Goal: Check status: Check status

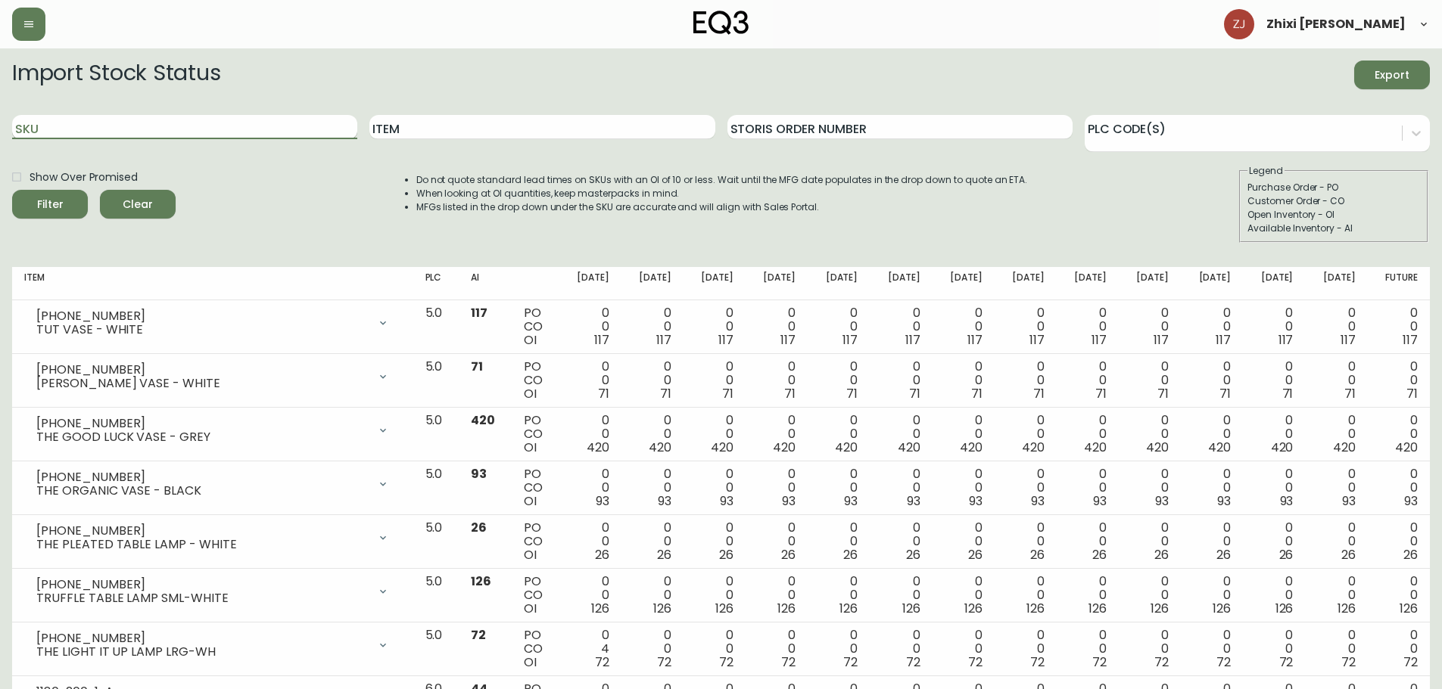
click at [197, 132] on input "SKU" at bounding box center [184, 127] width 345 height 24
click at [12, 190] on button "Filter" at bounding box center [50, 204] width 76 height 29
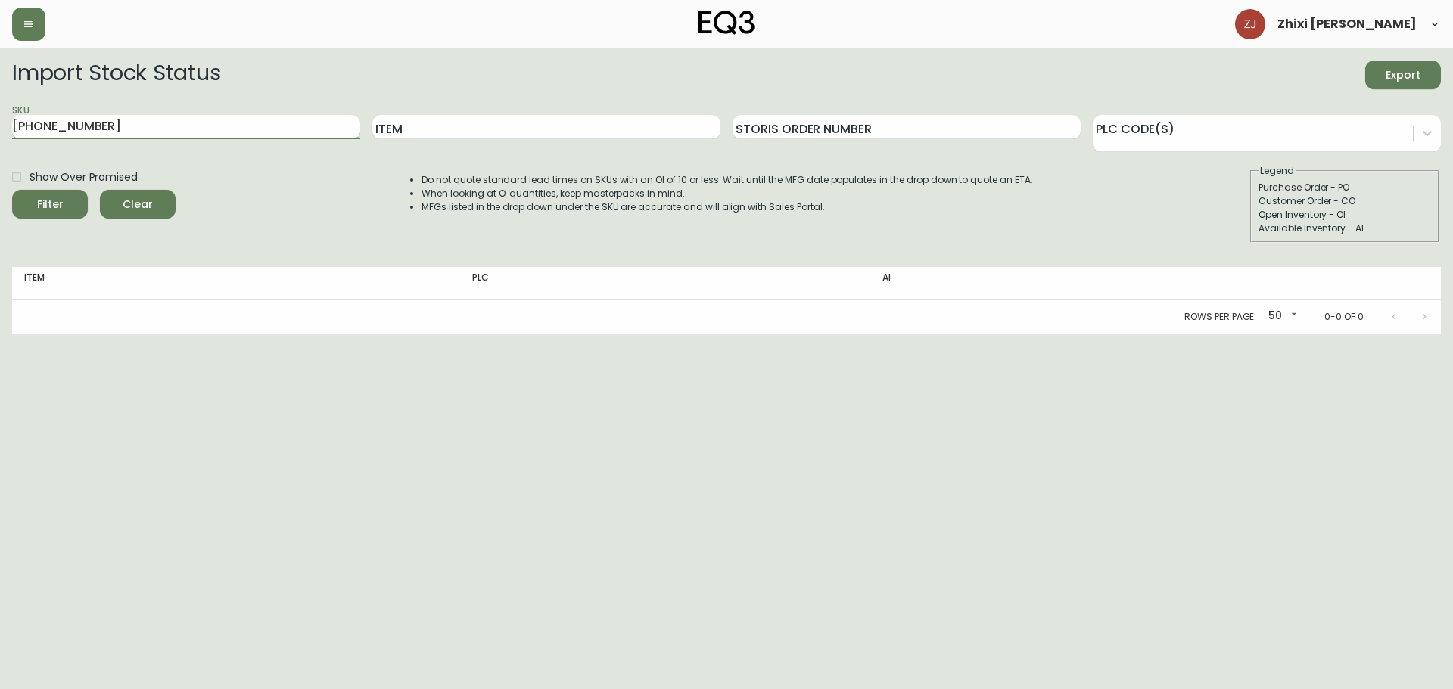
click at [53, 124] on input "3340-301-32" at bounding box center [186, 127] width 348 height 24
type input "3340-901-32"
click at [12, 190] on button "Filter" at bounding box center [50, 204] width 76 height 29
click at [146, 134] on input "3340-901-32" at bounding box center [186, 127] width 348 height 24
click at [12, 190] on button "Filter" at bounding box center [50, 204] width 76 height 29
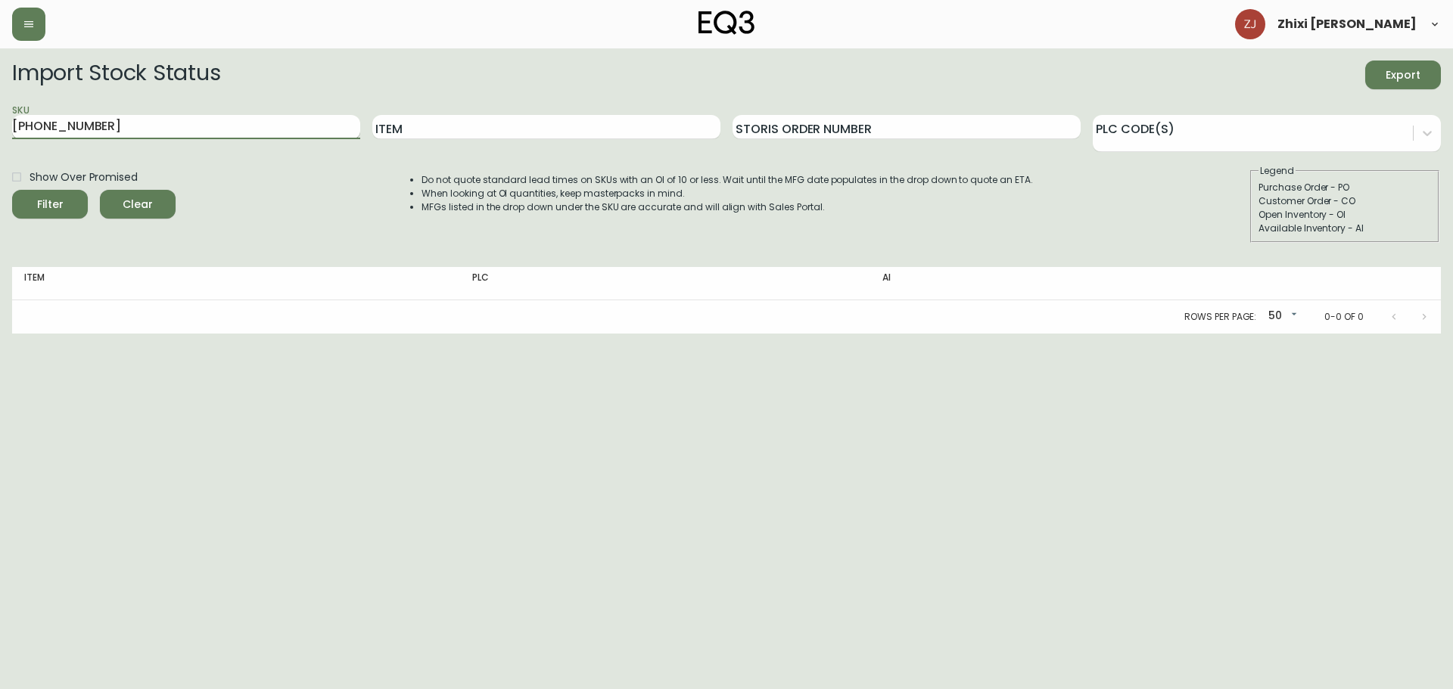
click at [273, 131] on input "3340-901-32" at bounding box center [186, 127] width 348 height 24
click at [292, 179] on div "Show Over Promised Filter Clear Do not quote standard lead times on SKUs with a…" at bounding box center [726, 203] width 1429 height 79
